Goal: Transaction & Acquisition: Purchase product/service

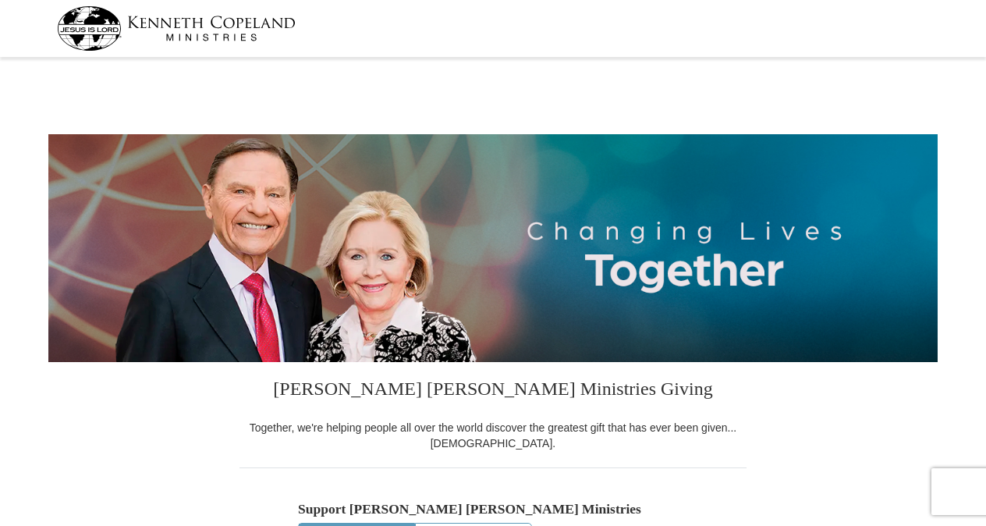
select select "AL"
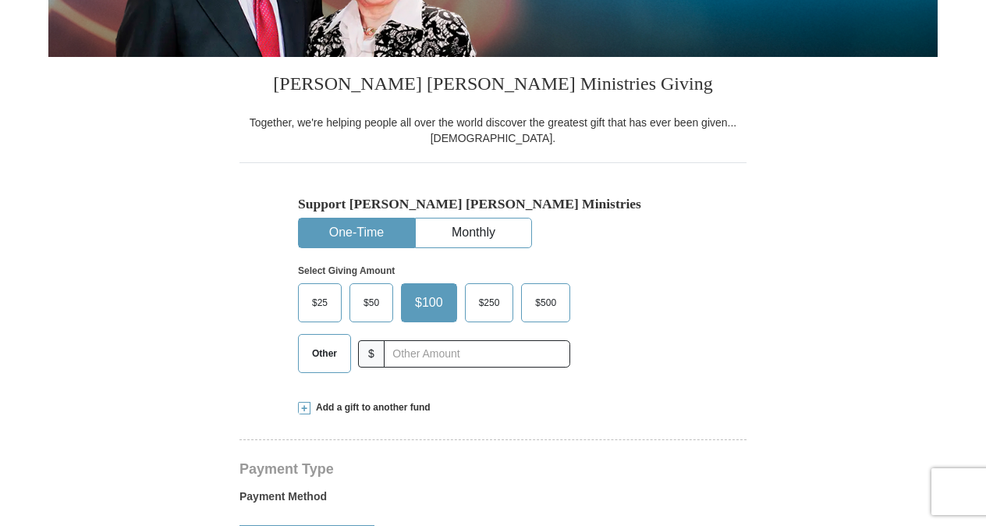
scroll to position [307, 0]
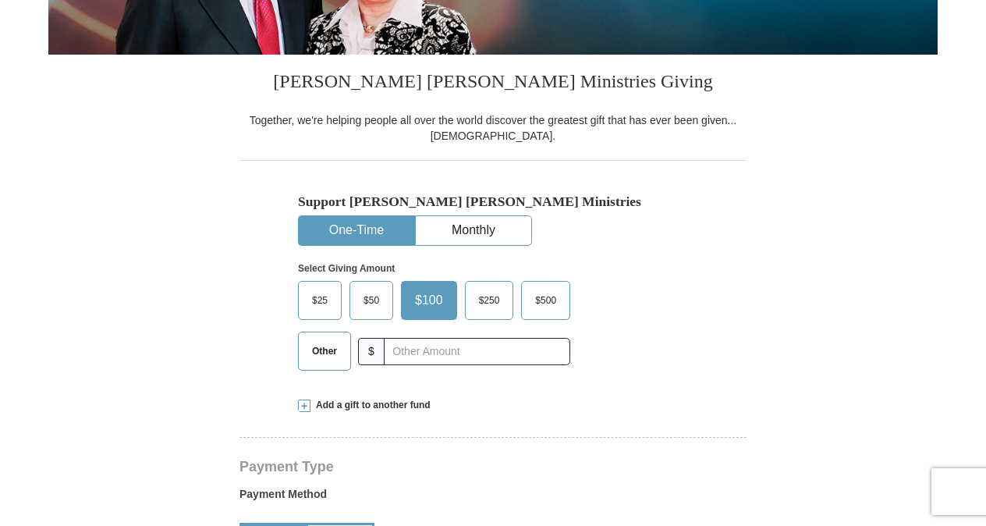
click at [321, 360] on span "Other" at bounding box center [324, 350] width 41 height 23
click at [0, 0] on input "Other" at bounding box center [0, 0] width 0 height 0
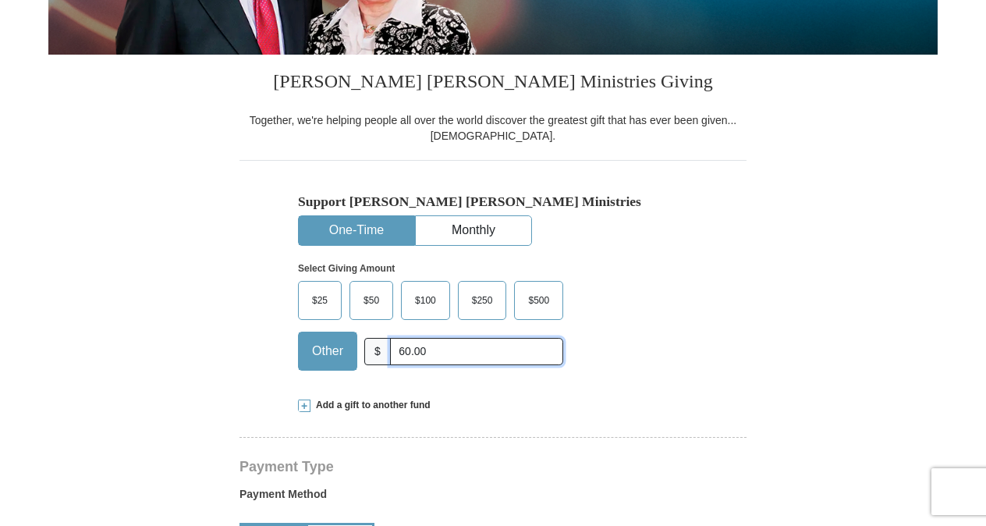
type input "60.00"
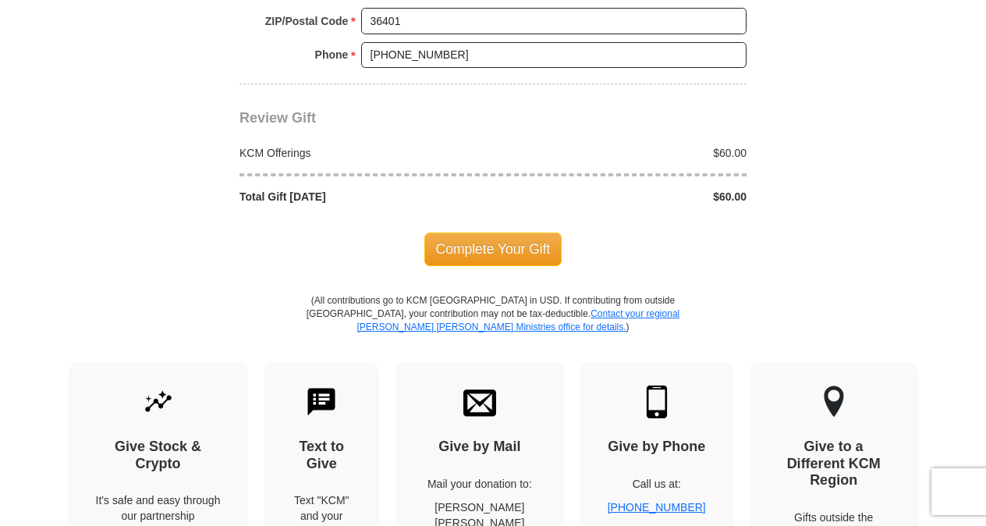
scroll to position [1385, 0]
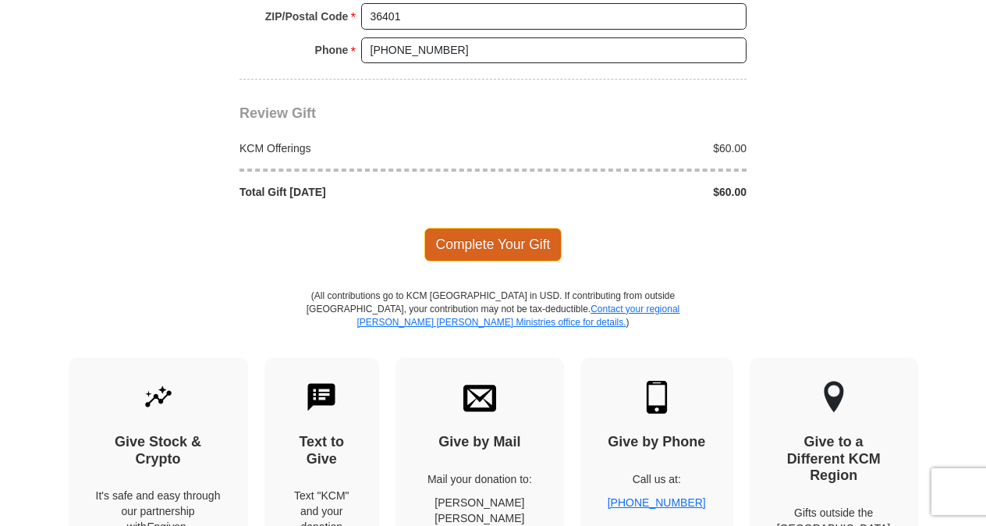
click at [482, 229] on span "Complete Your Gift" at bounding box center [493, 244] width 138 height 33
